Goal: Task Accomplishment & Management: Manage account settings

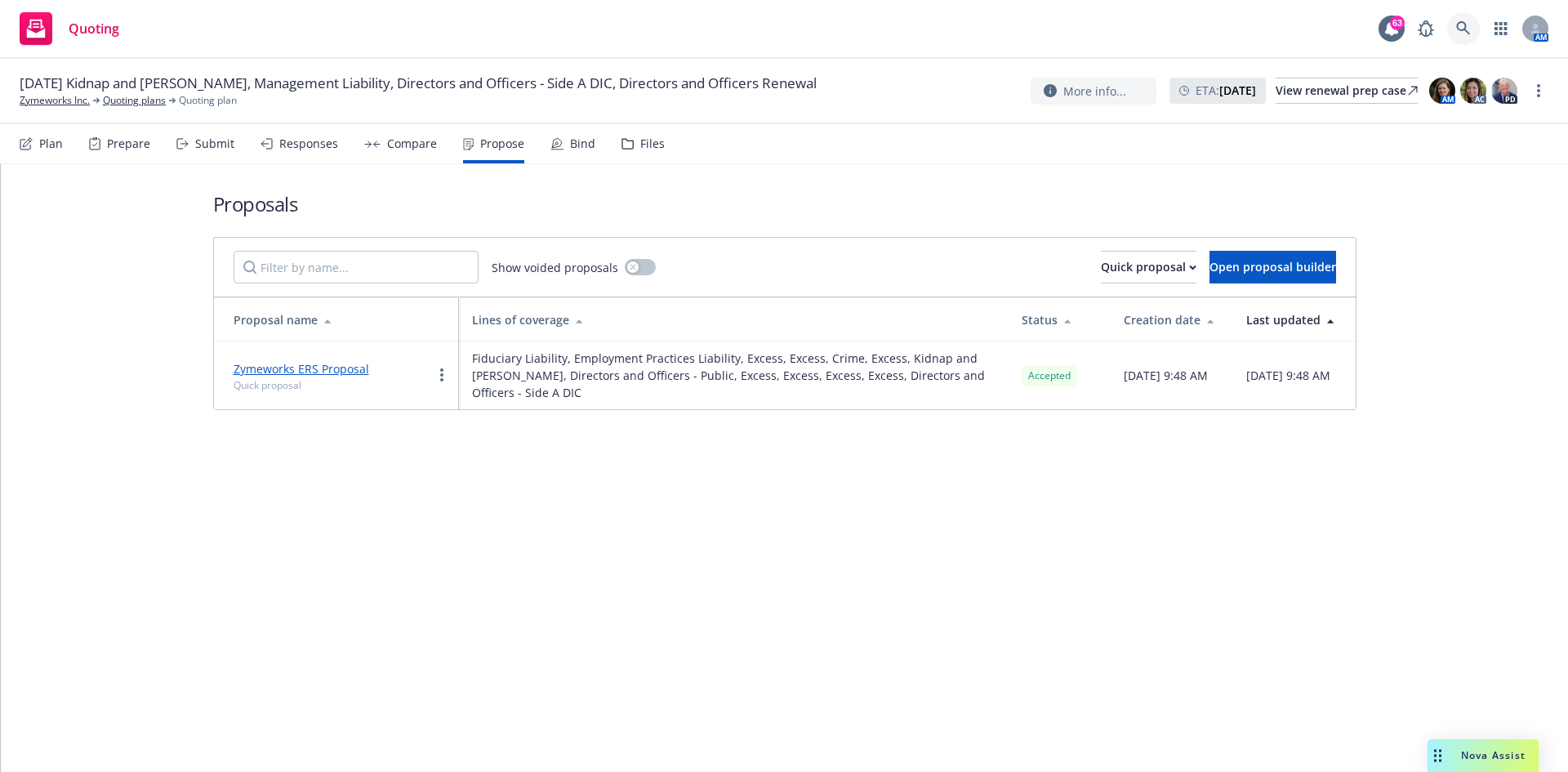
click at [1460, 41] on link at bounding box center [1463, 28] width 33 height 33
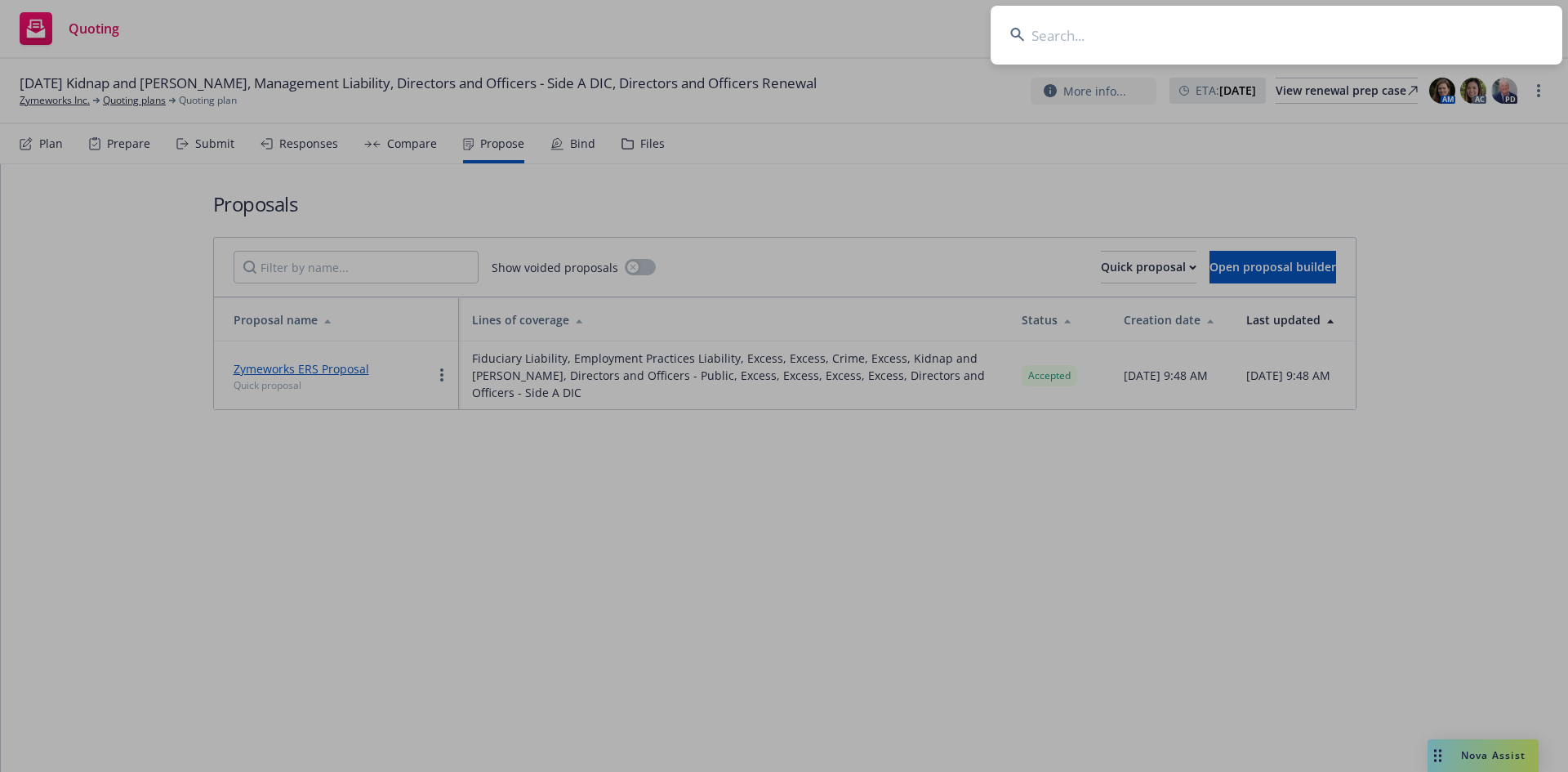
click at [1061, 42] on input at bounding box center [1276, 35] width 572 height 58
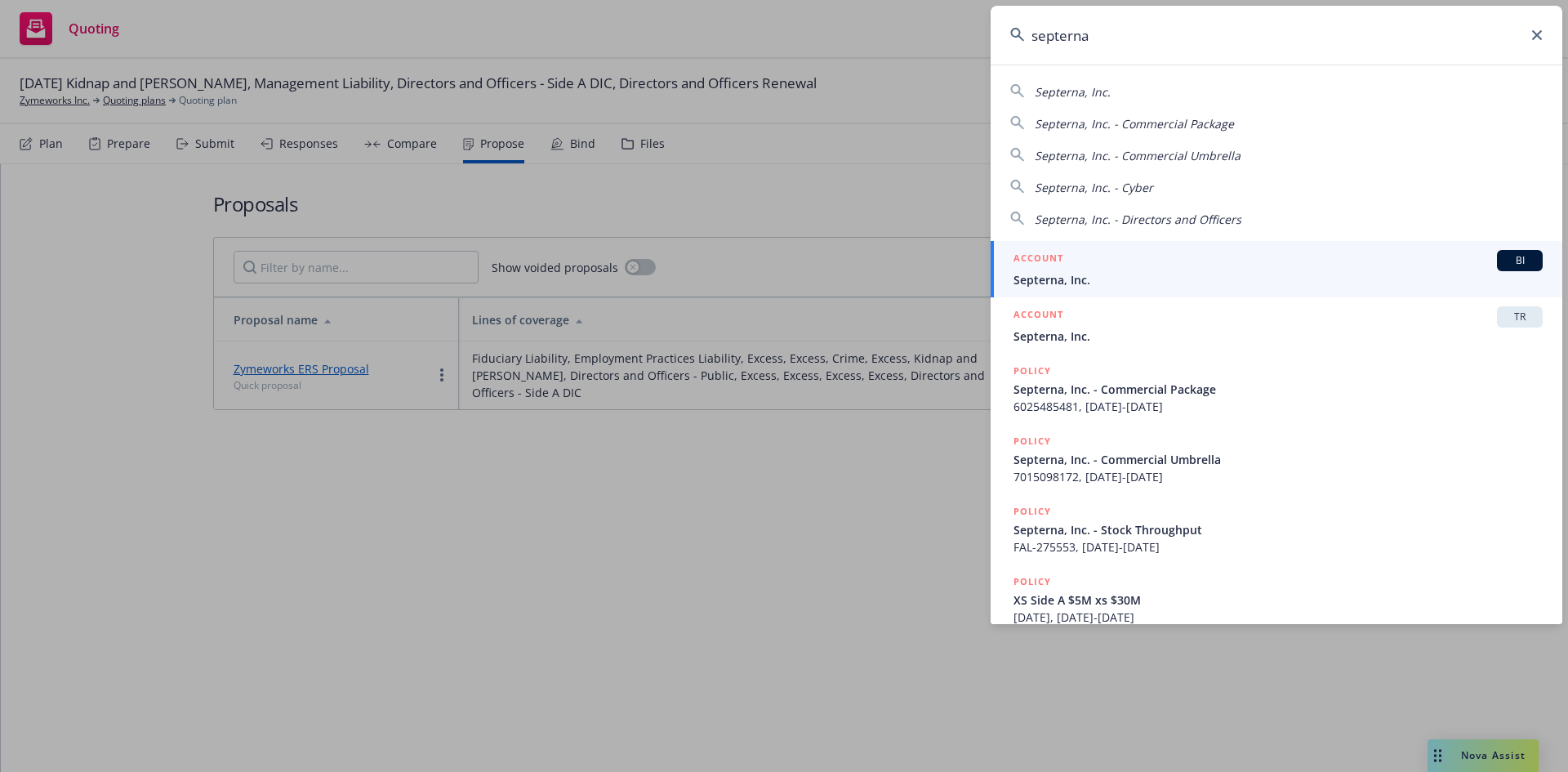
type input "septerna"
click at [1122, 266] on div "ACCOUNT BI" at bounding box center [1277, 260] width 529 height 21
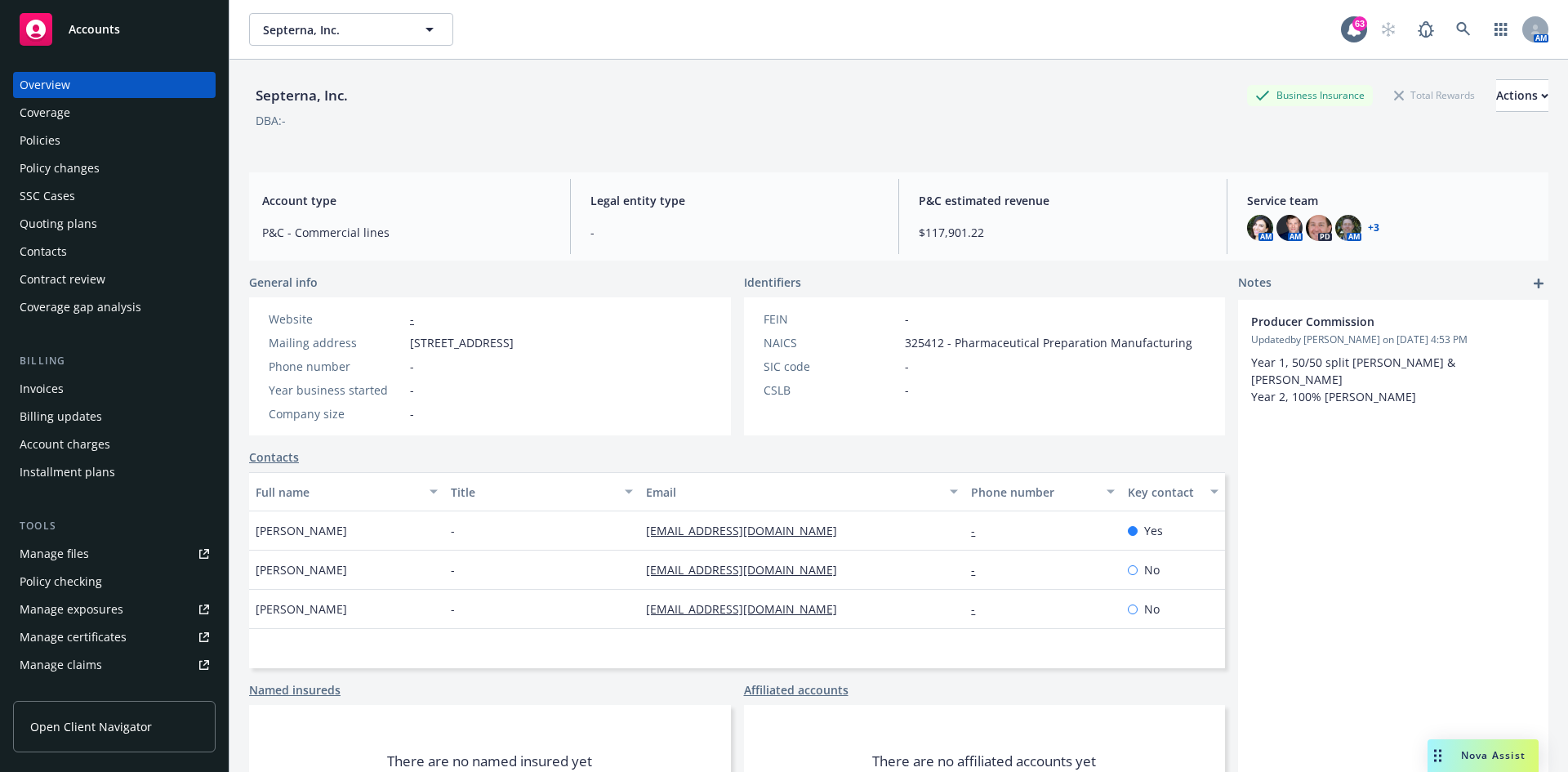
click at [85, 555] on div "Manage files" at bounding box center [54, 553] width 69 height 26
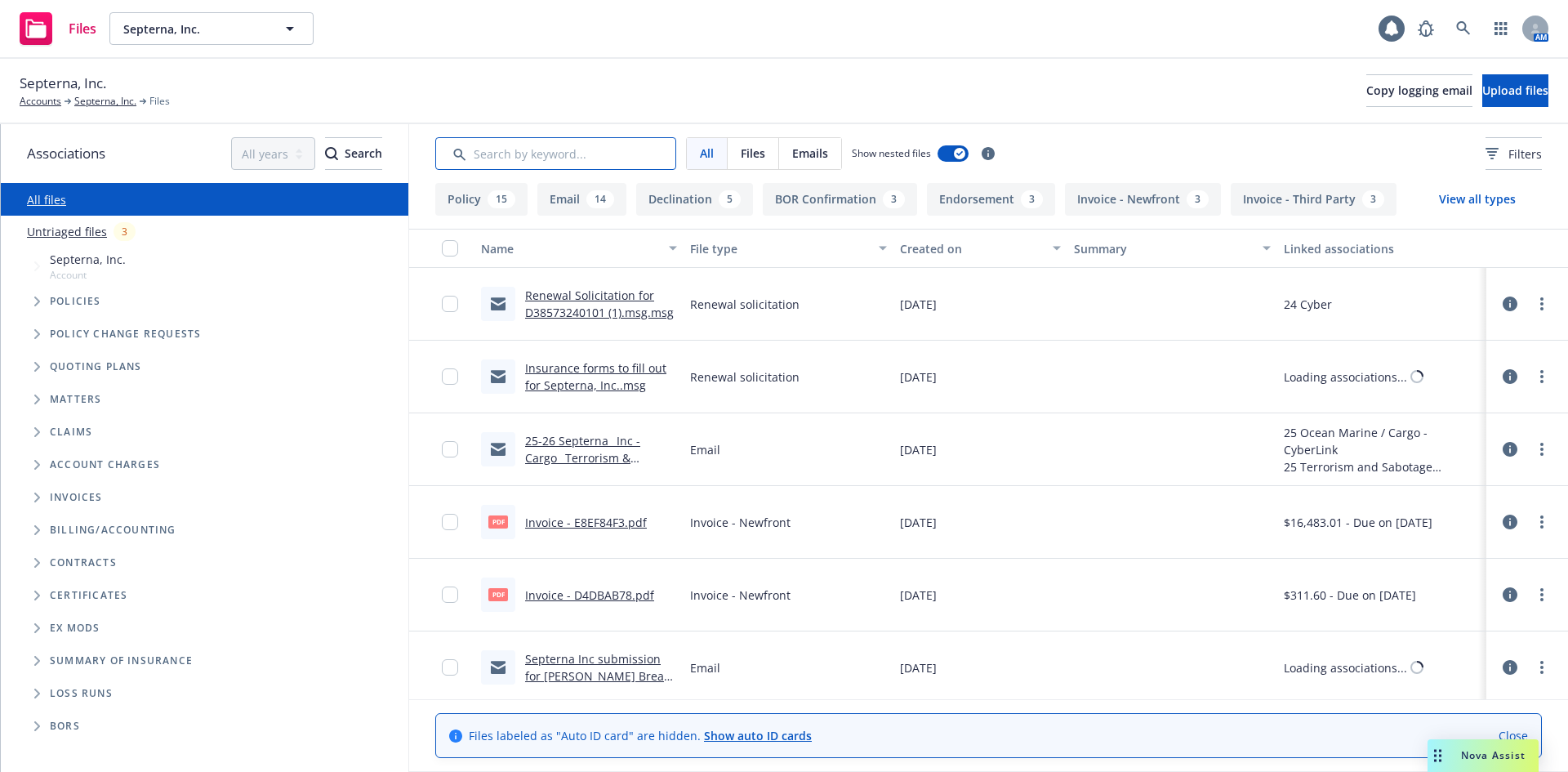
click at [500, 151] on input "Search by keyword..." at bounding box center [556, 153] width 241 height 33
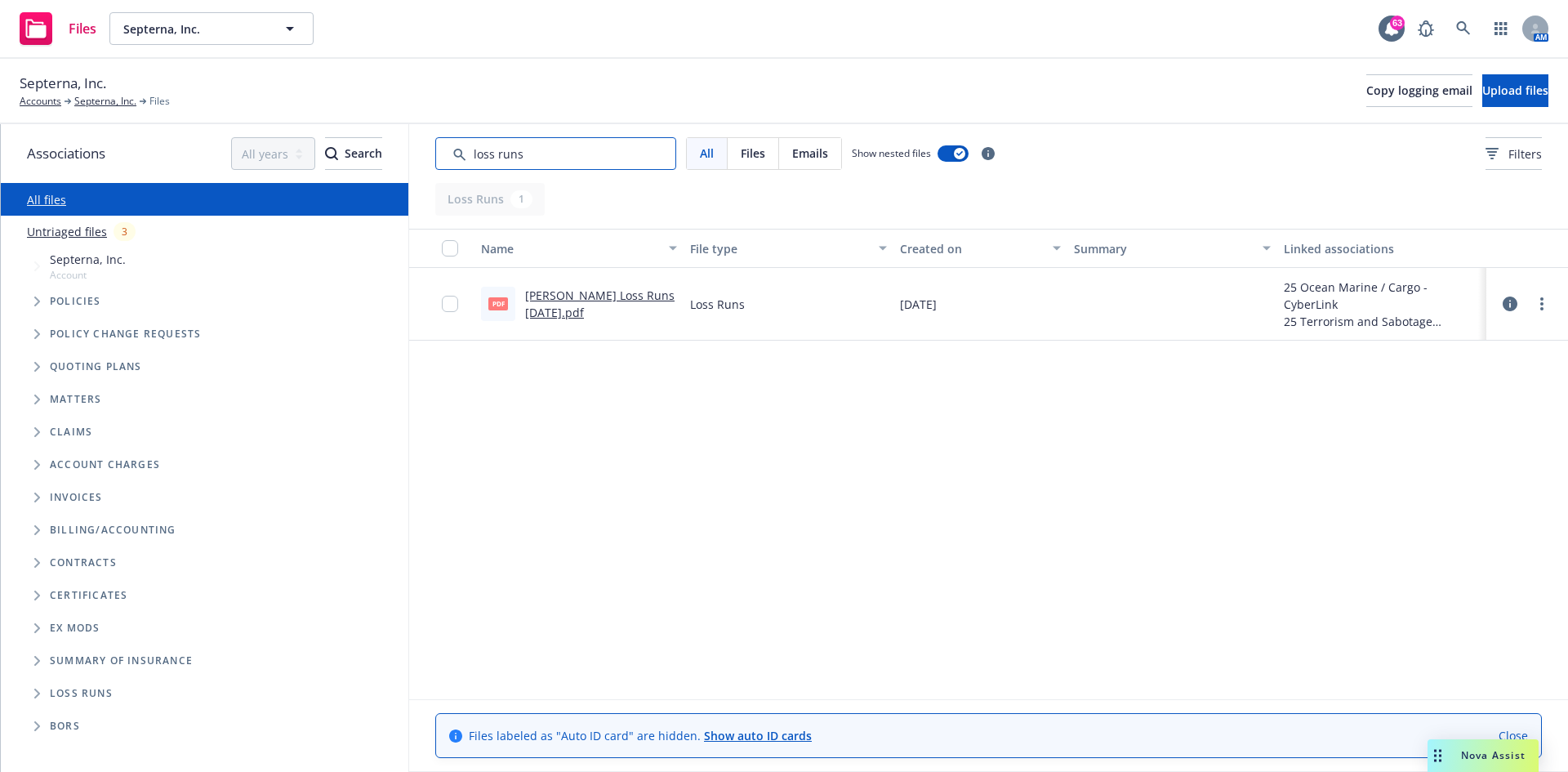
type input "loss runs"
